Goal: Task Accomplishment & Management: Use online tool/utility

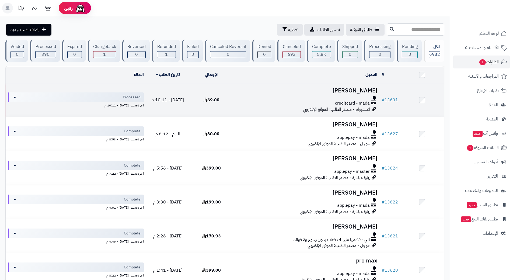
click at [258, 95] on td "‫صادق علي‬‎ creditcard - mada انستجرام - مصدر الطلب: الموقع الإلكتروني" at bounding box center [306, 100] width 146 height 34
click at [238, 106] on td "‫صادق علي‬‎ creditcard - mada انستجرام - مصدر الطلب: الموقع الإلكتروني" at bounding box center [306, 100] width 146 height 34
click at [243, 104] on div "creditcard - mada" at bounding box center [307, 103] width 142 height 6
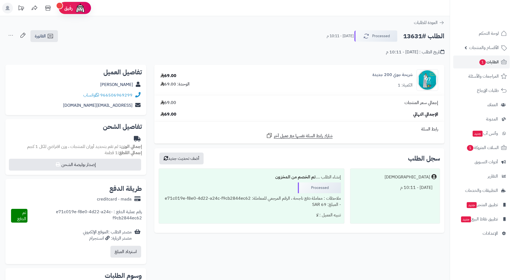
click at [415, 36] on h2 "الطلب #13631" at bounding box center [423, 36] width 41 height 11
click at [416, 36] on h2 "الطلب #13631" at bounding box center [423, 36] width 41 height 11
copy div "الطلب #13631 Processed"
click at [99, 95] on icon at bounding box center [97, 95] width 4 height 4
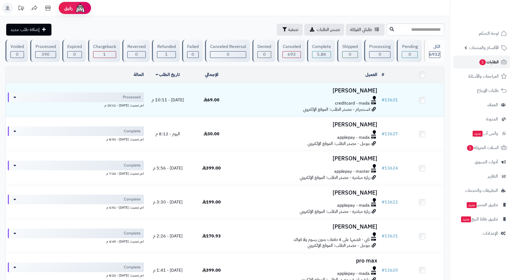
click at [479, 63] on span "1" at bounding box center [482, 62] width 6 height 6
click at [474, 147] on span "السلات المتروكة 1" at bounding box center [482, 148] width 33 height 8
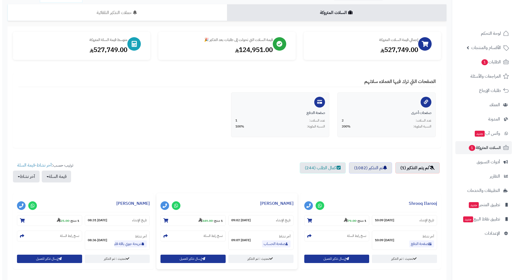
scroll to position [82, 0]
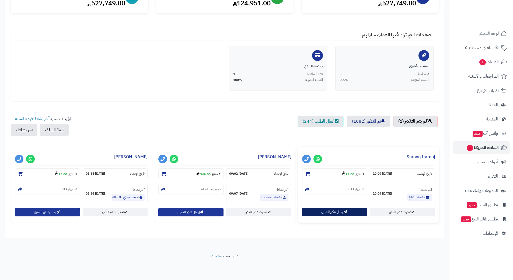
click at [318, 209] on button "إرسال تذكير للعميل" at bounding box center [334, 212] width 65 height 8
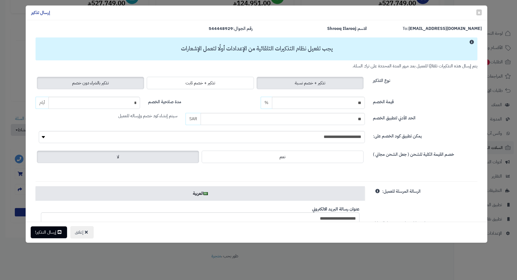
click at [123, 89] on label "تذكير بالشراء دون خصم" at bounding box center [90, 83] width 107 height 12
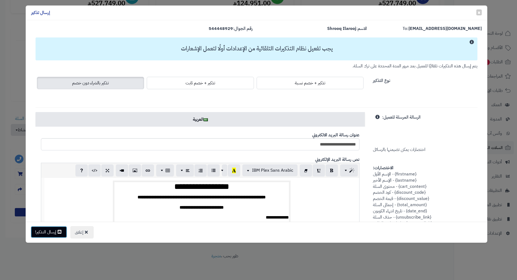
click at [50, 235] on button "إرسال التذكير!" at bounding box center [49, 232] width 36 height 12
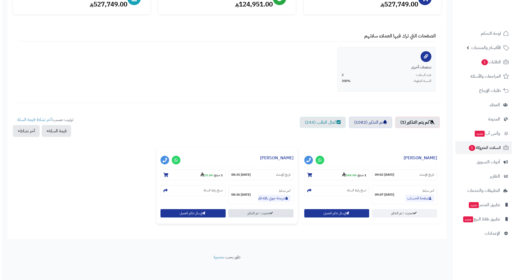
scroll to position [82, 0]
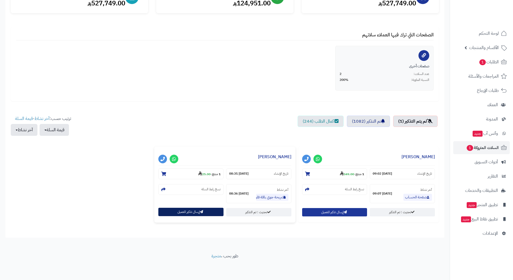
click at [190, 215] on button "إرسال تذكير للعميل" at bounding box center [190, 212] width 65 height 8
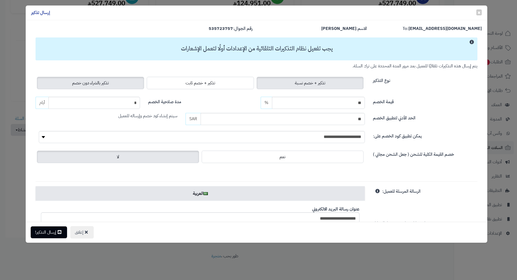
click at [79, 78] on label "تذكير بالشراء دون خصم" at bounding box center [90, 83] width 107 height 12
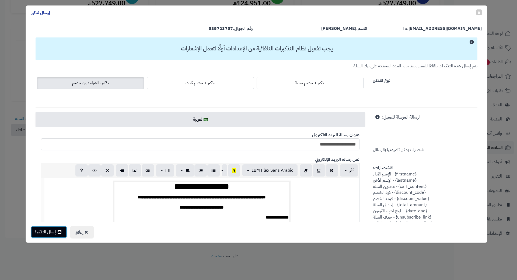
click at [49, 230] on button "إرسال التذكير!" at bounding box center [49, 232] width 36 height 12
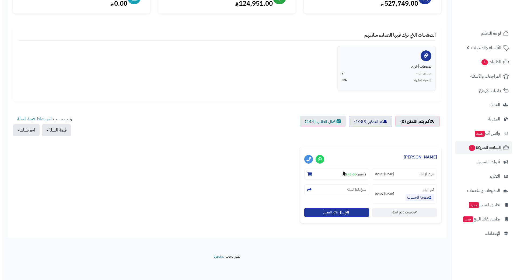
scroll to position [82, 0]
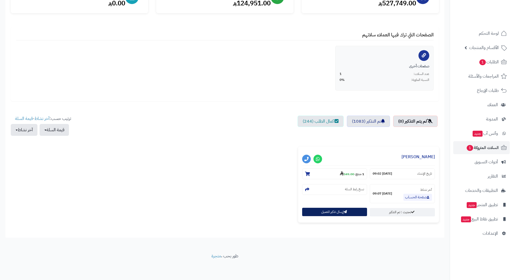
click at [322, 214] on button "إرسال تذكير للعميل" at bounding box center [334, 212] width 65 height 8
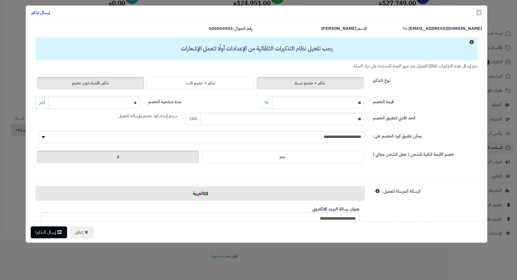
click at [74, 81] on label "تذكير بالشراء دون خصم" at bounding box center [90, 83] width 107 height 12
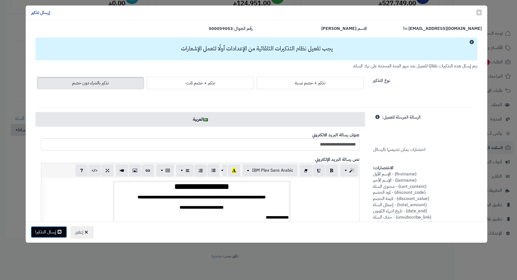
click at [46, 231] on button "إرسال التذكير!" at bounding box center [49, 232] width 36 height 12
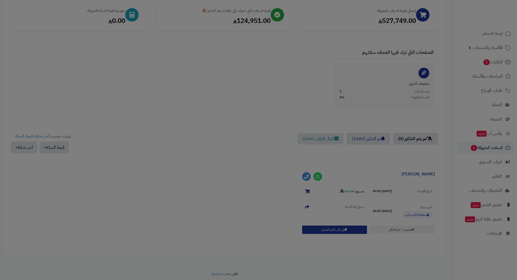
scroll to position [99, 0]
